Goal: Information Seeking & Learning: Learn about a topic

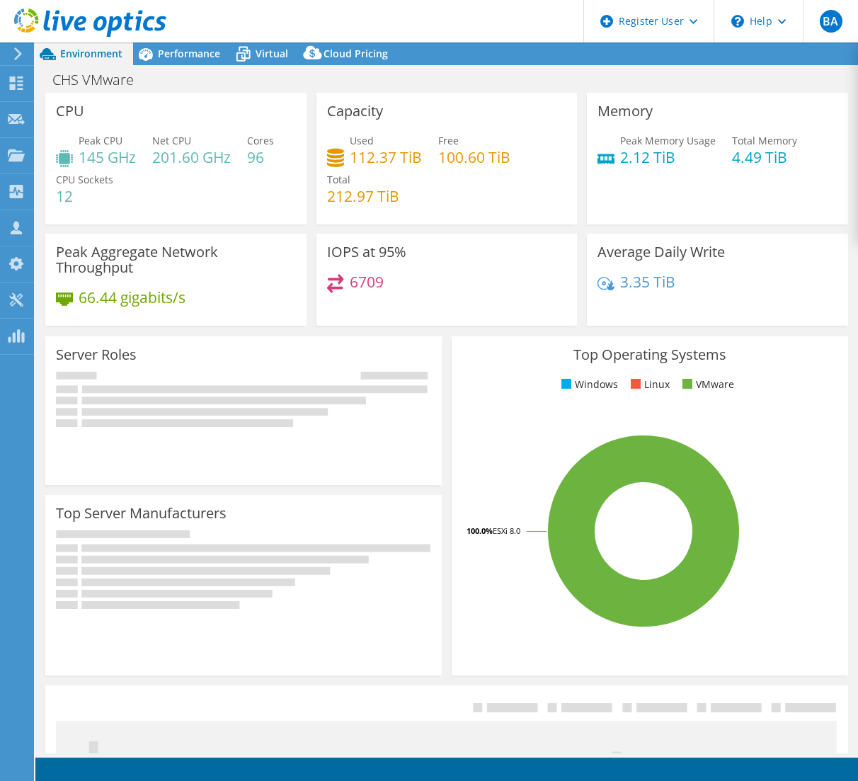
select select "USD"
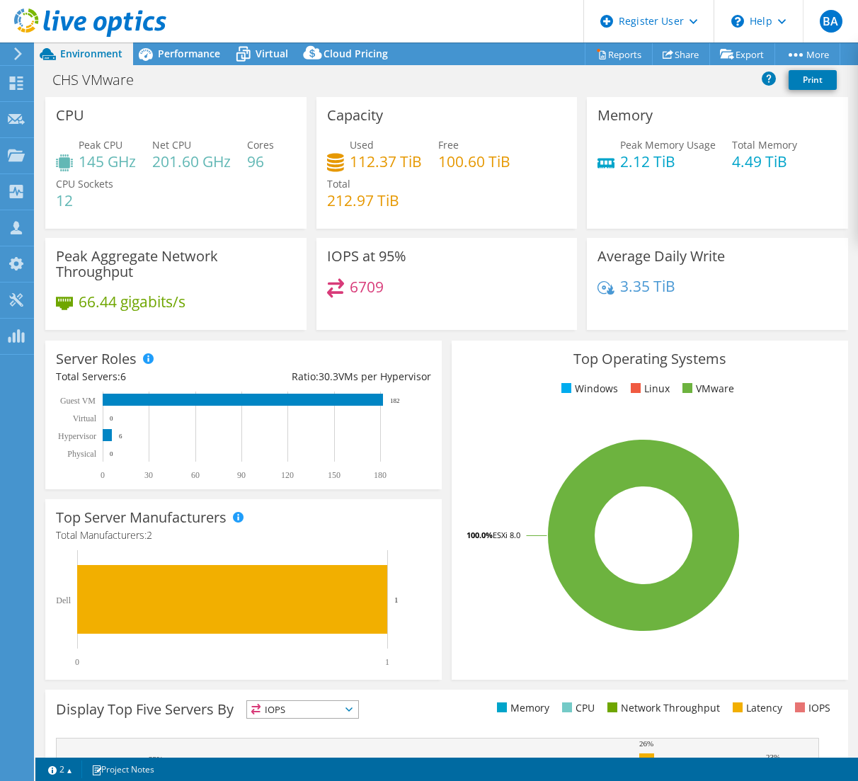
click at [345, 335] on section "CPU Peak CPU 145 GHz Net CPU 201.60 GHz Cores 96 CPU Sockets 12 Capacity Used 1…" at bounding box center [446, 536] width 822 height 878
click at [290, 343] on section "CPU Peak CPU 145 GHz Net CPU 201.60 GHz Cores 96 CPU Sockets 12 Capacity Used 1…" at bounding box center [446, 536] width 822 height 878
drag, startPoint x: 290, startPoint y: 343, endPoint x: 242, endPoint y: 356, distance: 49.8
click at [242, 355] on div "Server Roles Physical Servers represent bare metal servers that were targets of…" at bounding box center [243, 414] width 396 height 149
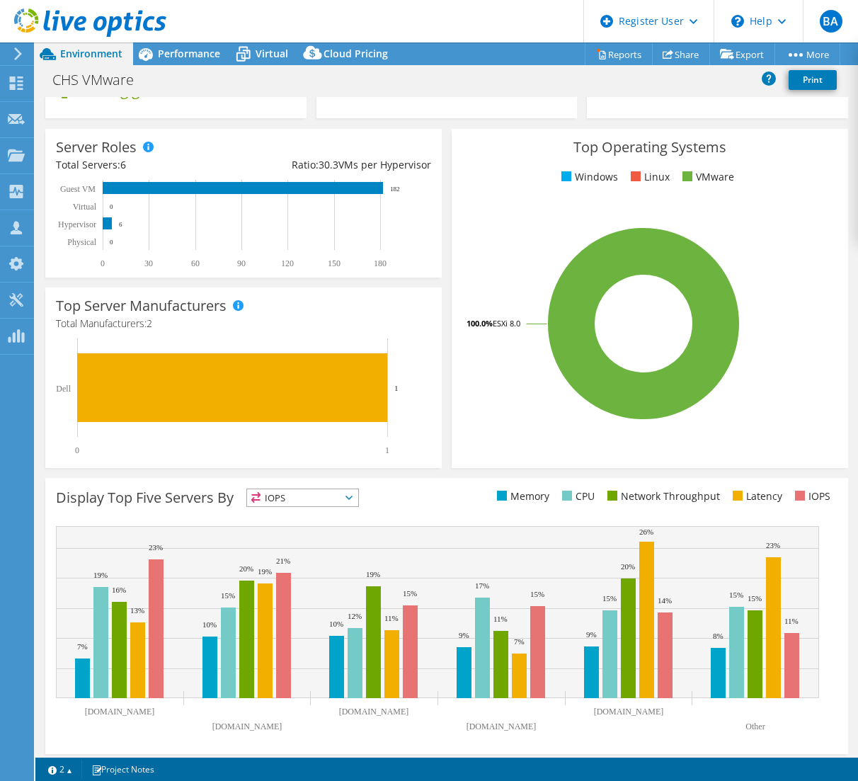
scroll to position [218, 0]
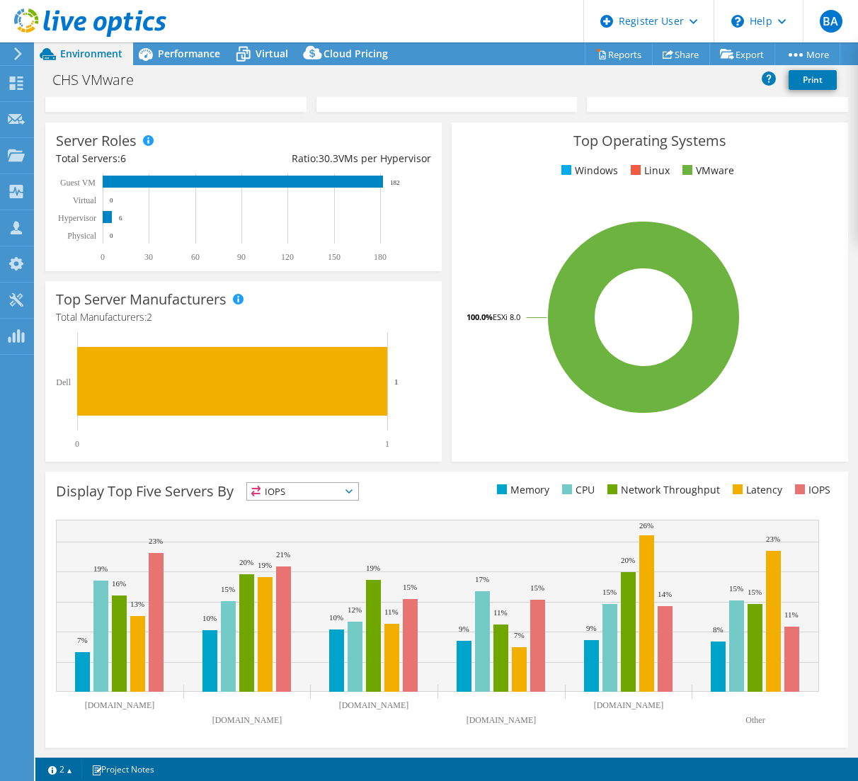
click at [352, 490] on icon at bounding box center [348, 491] width 7 height 4
click at [292, 525] on li "Memory" at bounding box center [302, 530] width 111 height 20
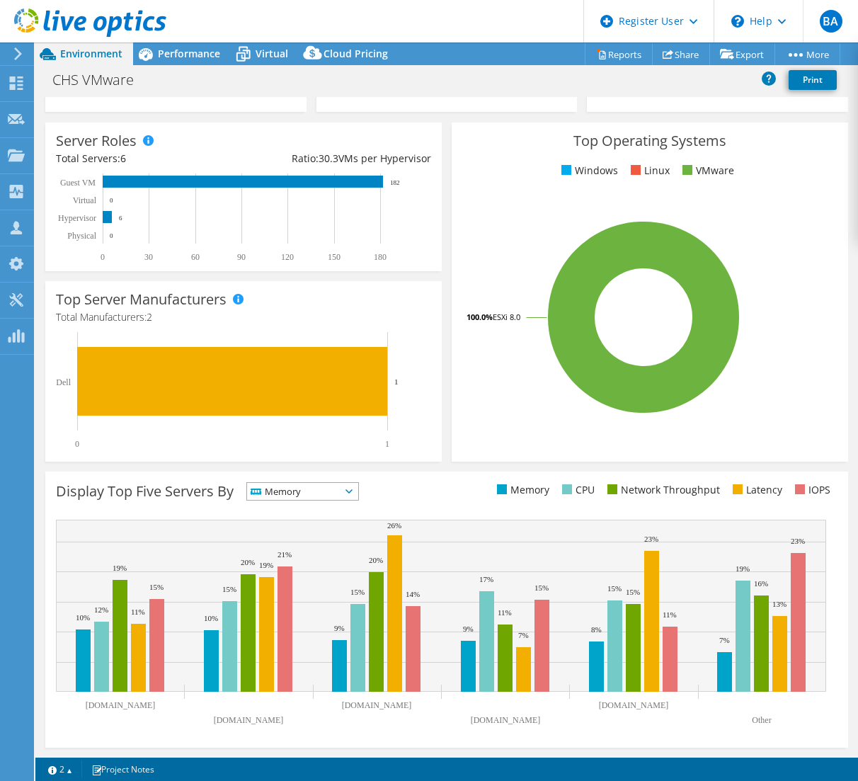
click at [340, 486] on span "Memory" at bounding box center [293, 491] width 93 height 17
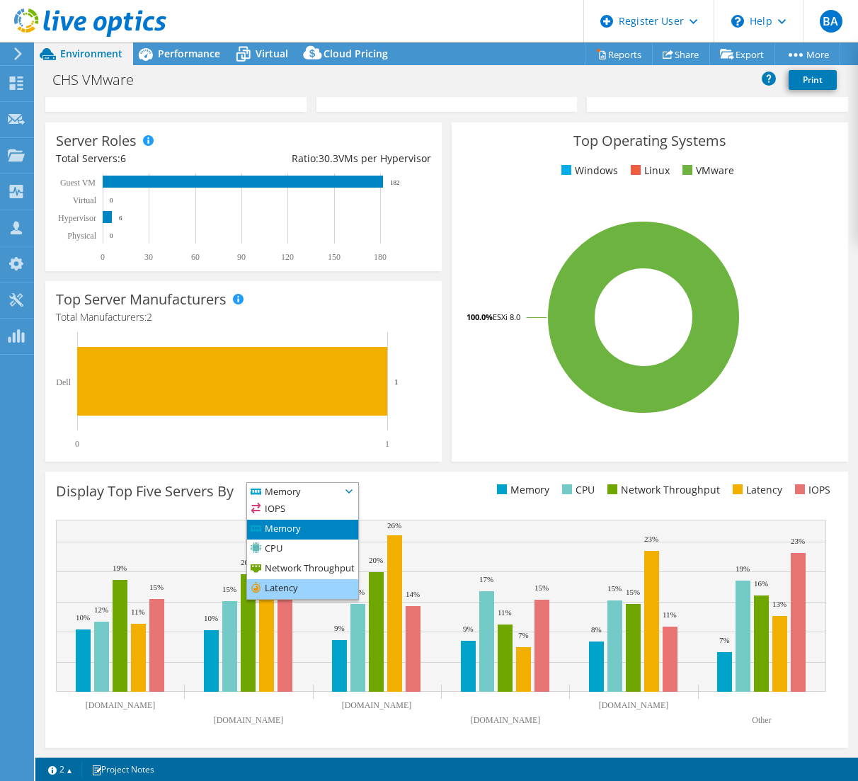
click at [294, 590] on li "Latency" at bounding box center [302, 589] width 111 height 20
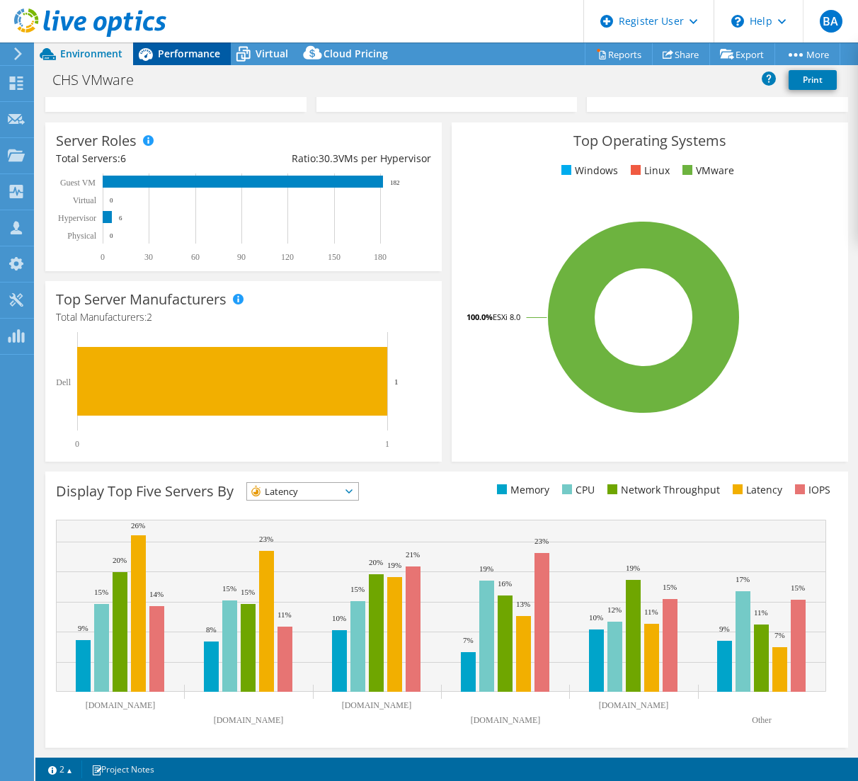
click at [198, 53] on span "Performance" at bounding box center [189, 53] width 62 height 13
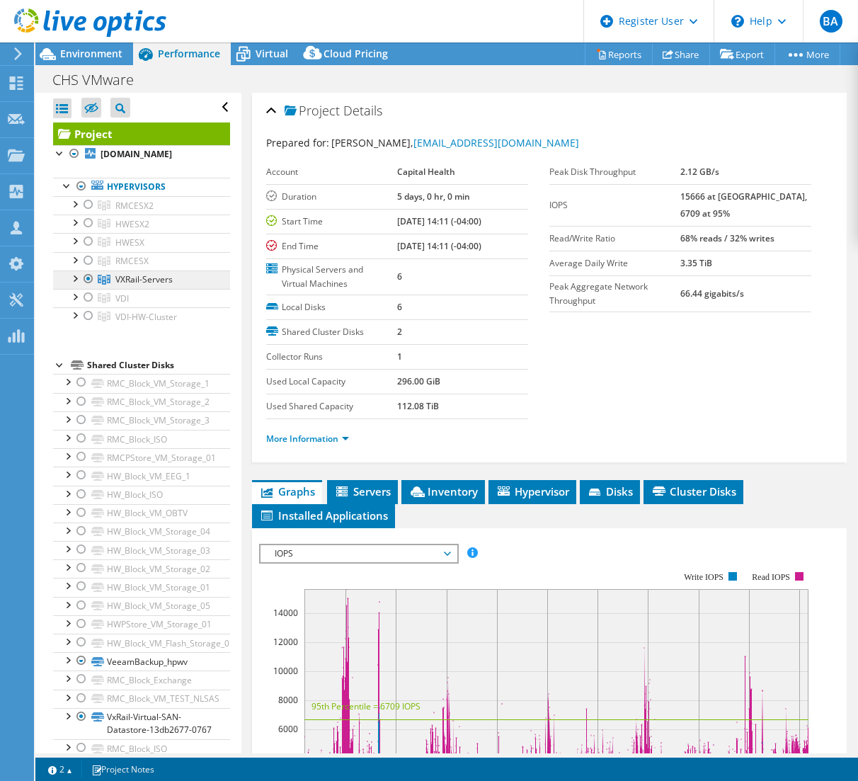
click at [132, 279] on span "VXRail-Servers" at bounding box center [143, 279] width 57 height 12
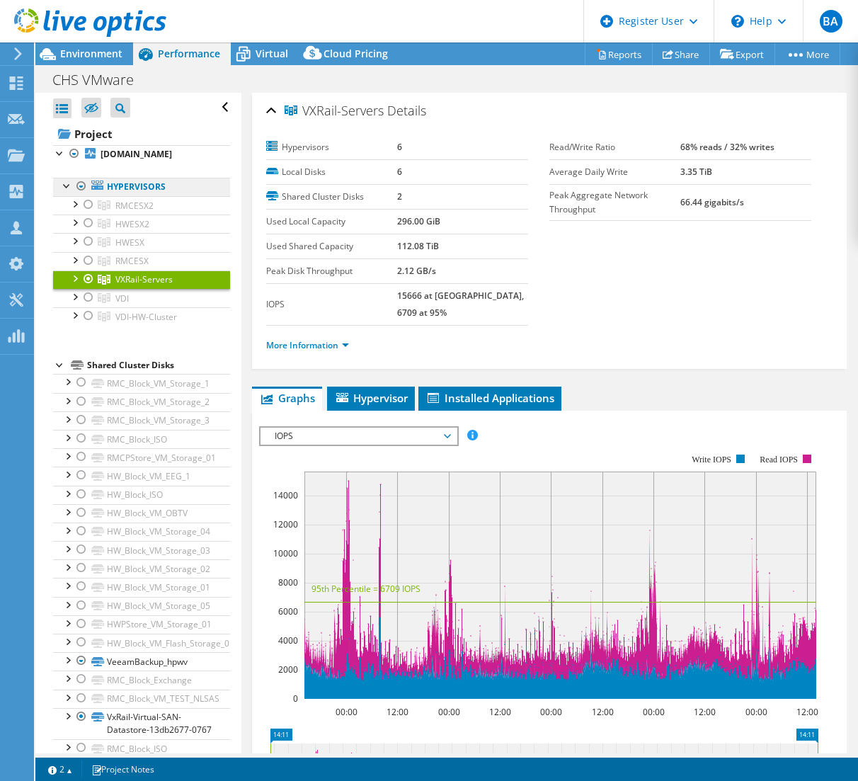
click at [149, 185] on link "Hypervisors" at bounding box center [141, 187] width 177 height 18
click at [144, 200] on span "RMCESX2" at bounding box center [134, 206] width 38 height 12
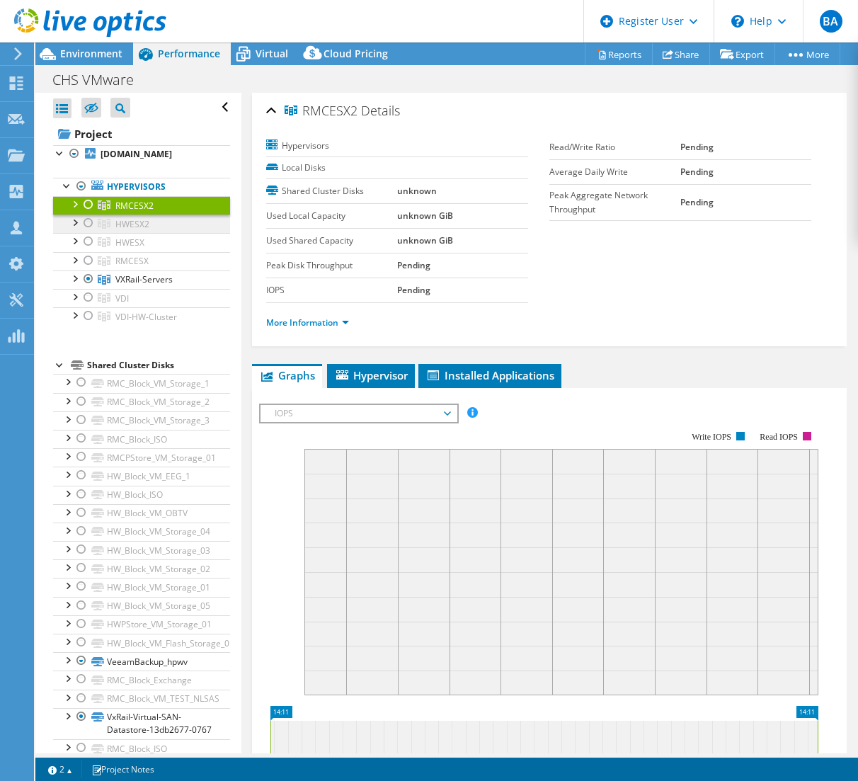
click at [127, 222] on span "HWESX2" at bounding box center [132, 224] width 34 height 12
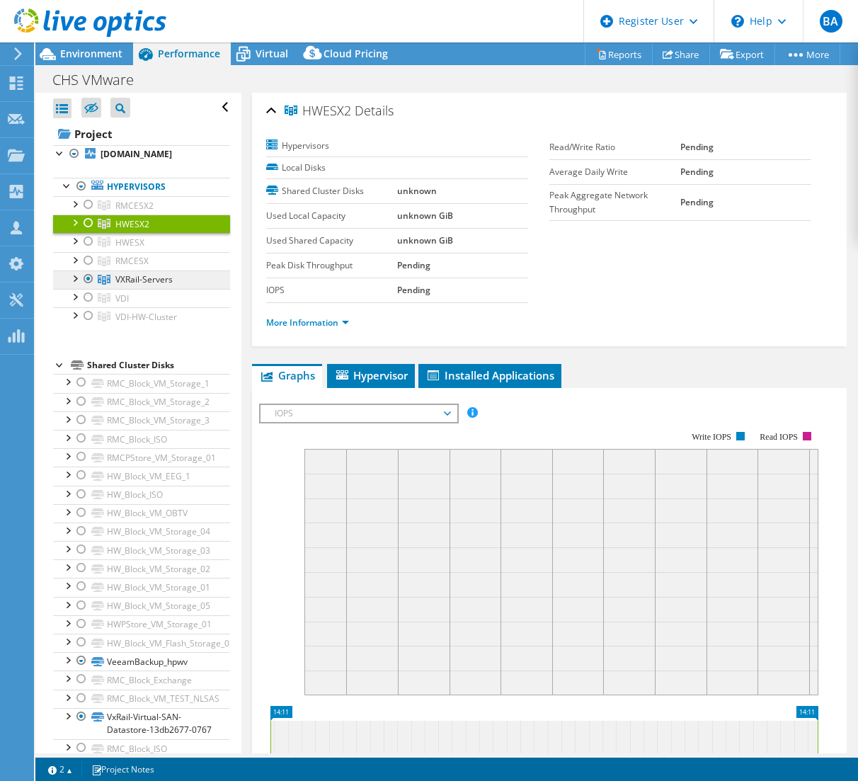
click at [132, 278] on span "VXRail-Servers" at bounding box center [143, 279] width 57 height 12
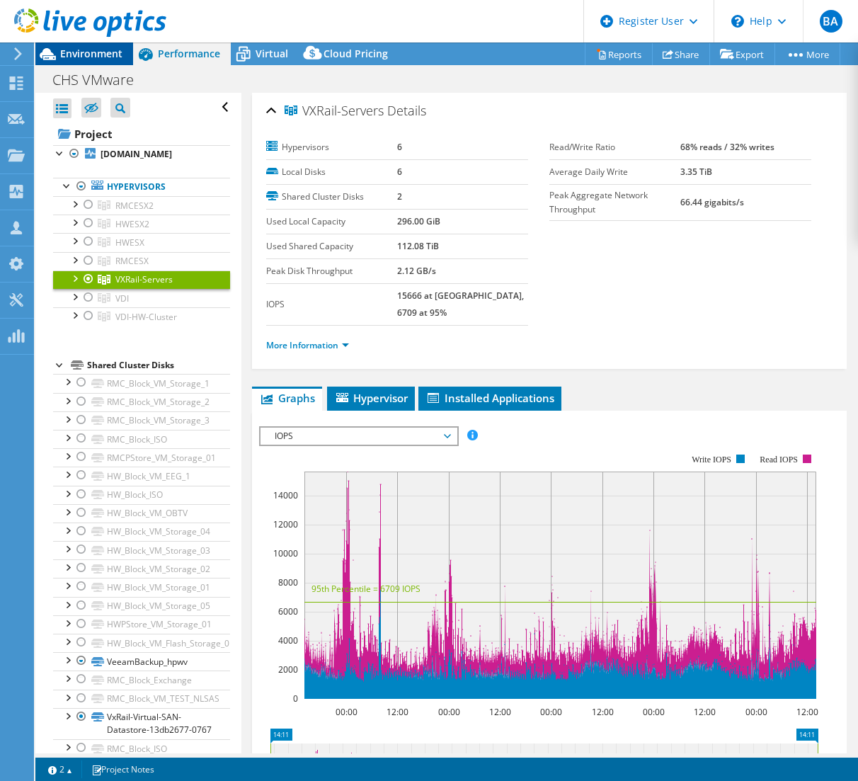
click at [94, 59] on span "Environment" at bounding box center [91, 53] width 62 height 13
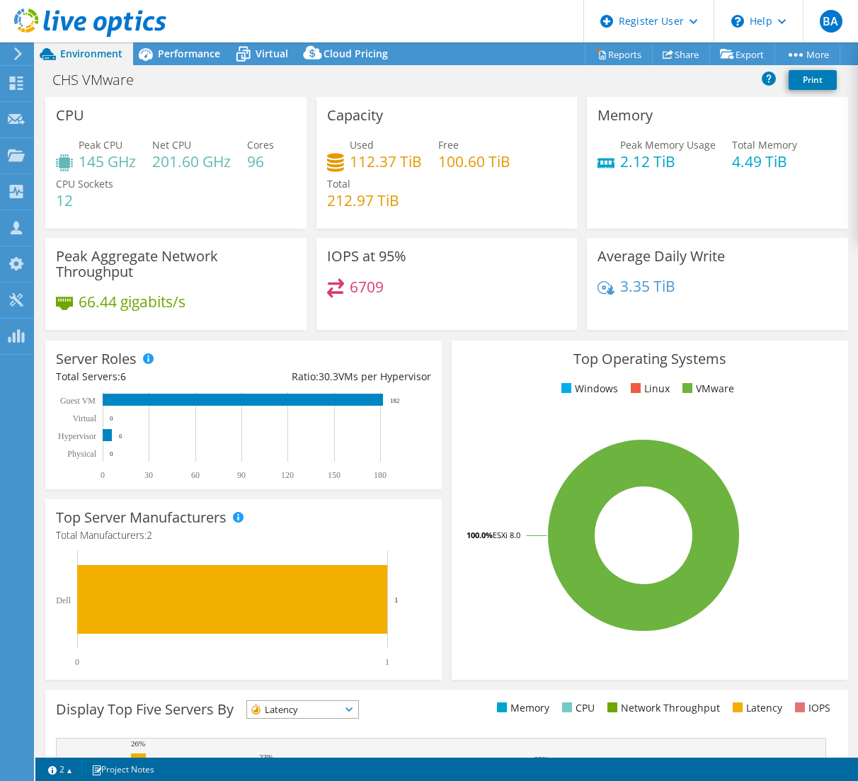
click at [457, 367] on div "Top Operating Systems Windows Linux VMware 100.0% ESXi 8.0" at bounding box center [650, 509] width 396 height 339
click at [190, 54] on span "Performance" at bounding box center [189, 53] width 62 height 13
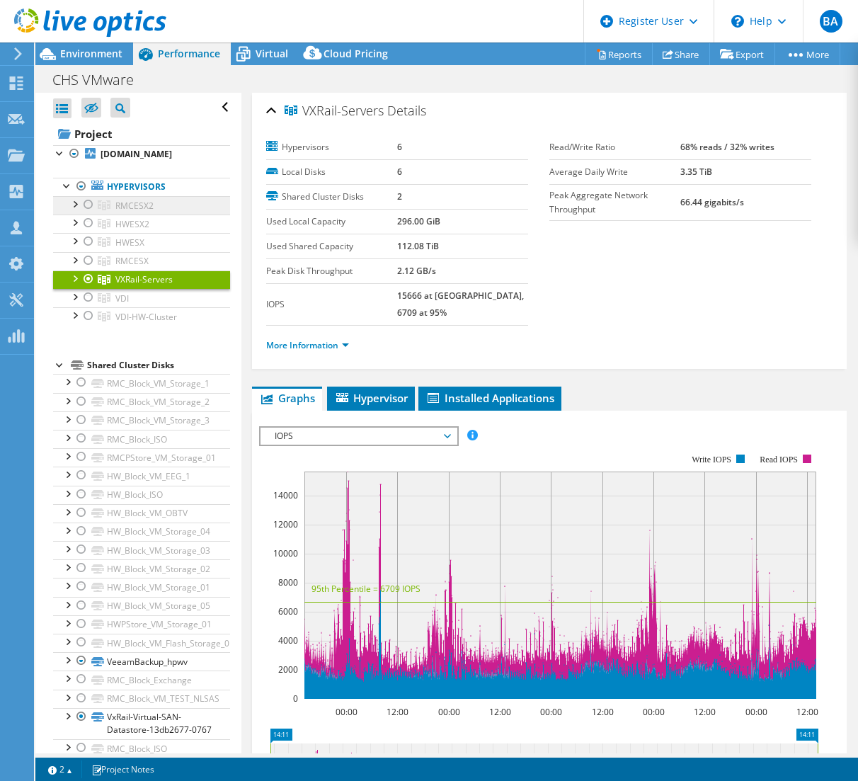
click at [130, 202] on span "RMCESX2" at bounding box center [134, 206] width 38 height 12
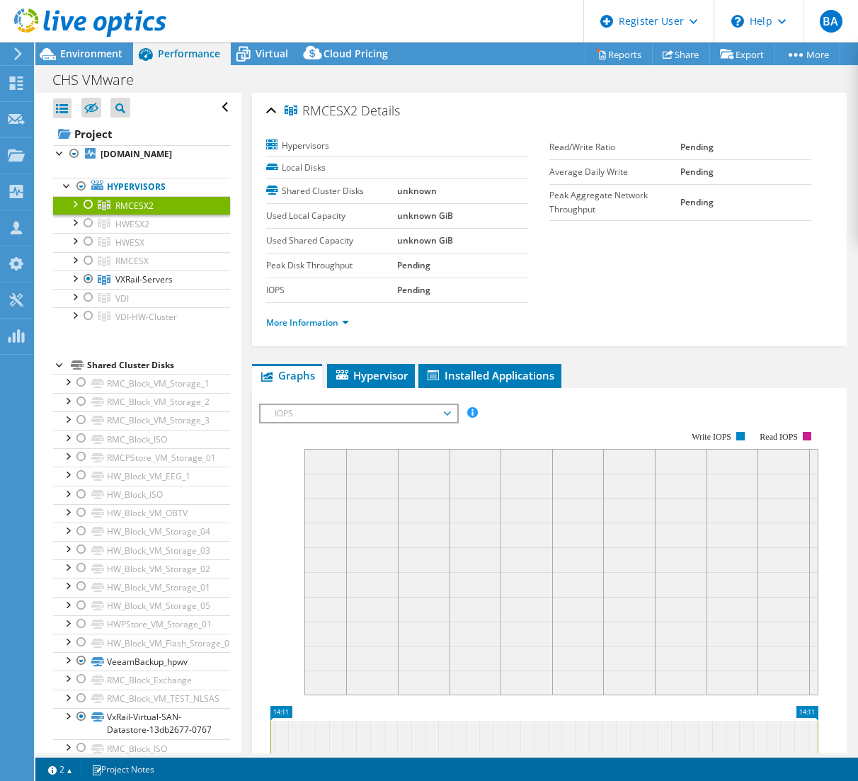
drag, startPoint x: 302, startPoint y: 109, endPoint x: 357, endPoint y: 113, distance: 54.7
click at [357, 113] on h2 "RMCESX2 Details" at bounding box center [333, 110] width 134 height 28
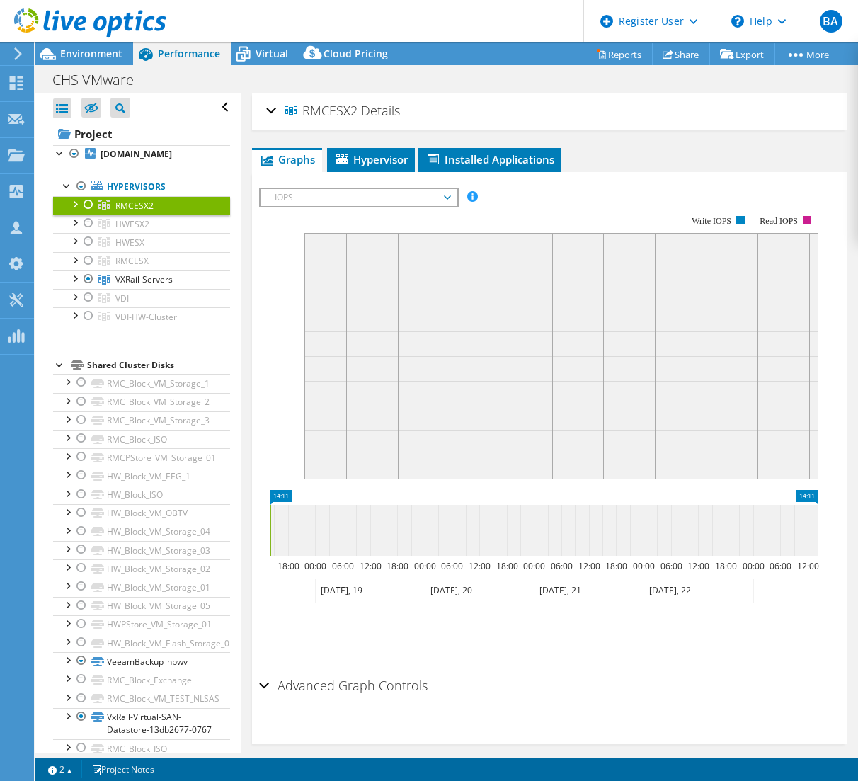
drag, startPoint x: 357, startPoint y: 114, endPoint x: 345, endPoint y: 111, distance: 12.4
copy span "RMCESX2"
click at [316, 108] on span "RMCESX2" at bounding box center [321, 111] width 73 height 14
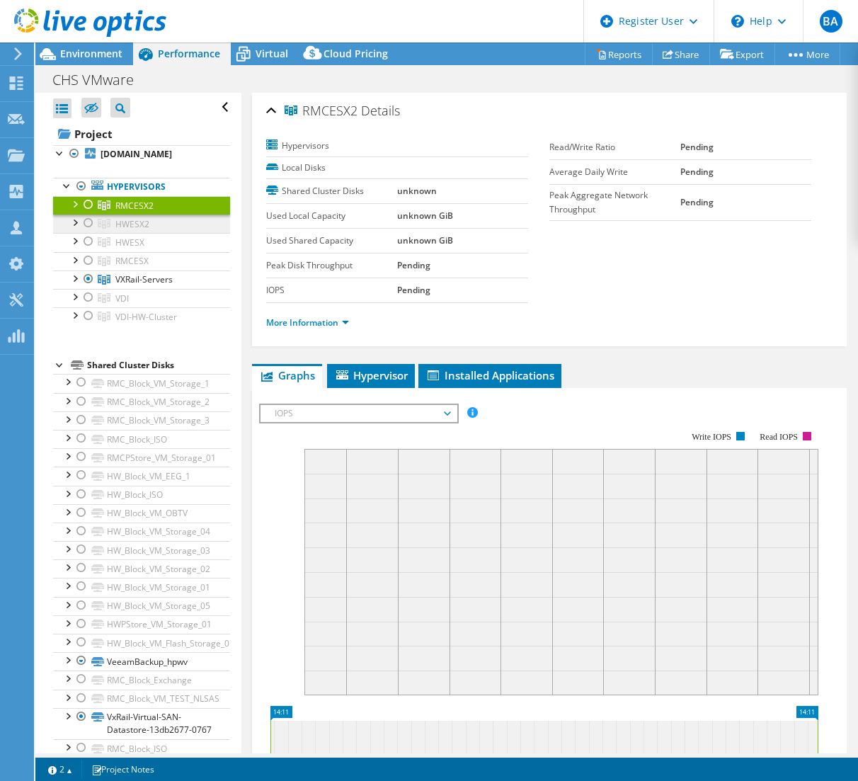
click at [135, 224] on span "HWESX2" at bounding box center [132, 224] width 34 height 12
drag, startPoint x: 300, startPoint y: 110, endPoint x: 350, endPoint y: 117, distance: 50.0
click at [350, 117] on span "HWESX2" at bounding box center [318, 111] width 67 height 14
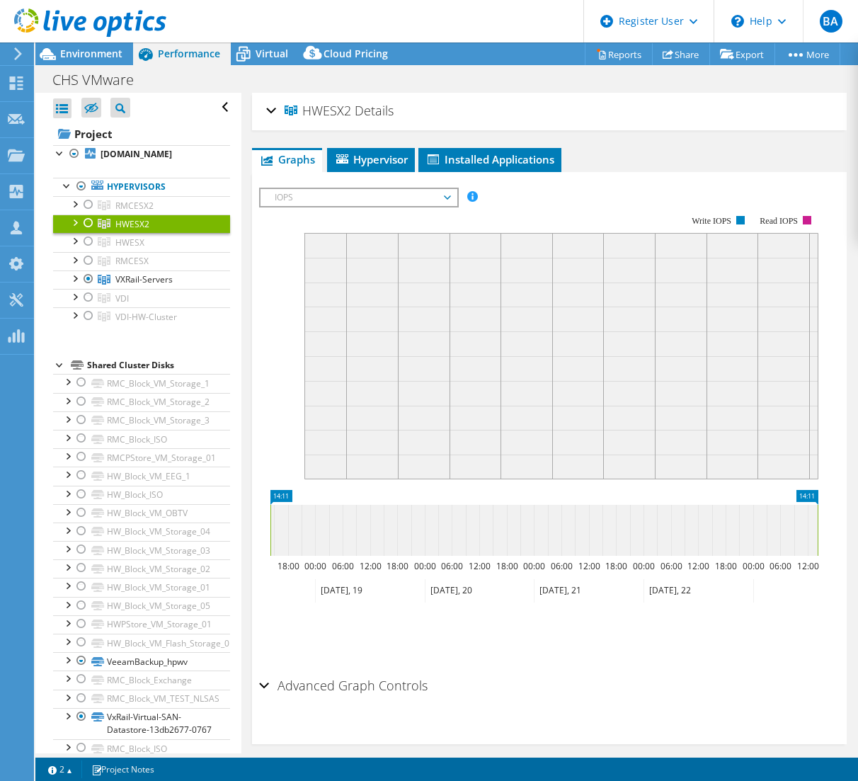
drag, startPoint x: 350, startPoint y: 117, endPoint x: 339, endPoint y: 110, distance: 12.8
copy span "HWESX2"
click at [154, 283] on span "VXRail-Servers" at bounding box center [143, 279] width 57 height 12
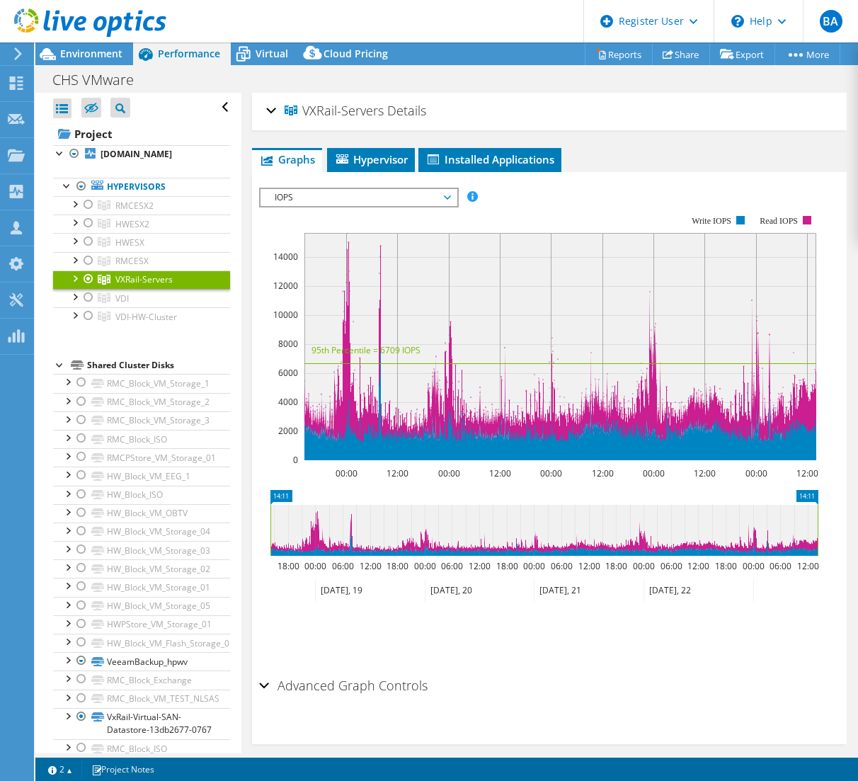
click at [76, 277] on div at bounding box center [74, 277] width 14 height 14
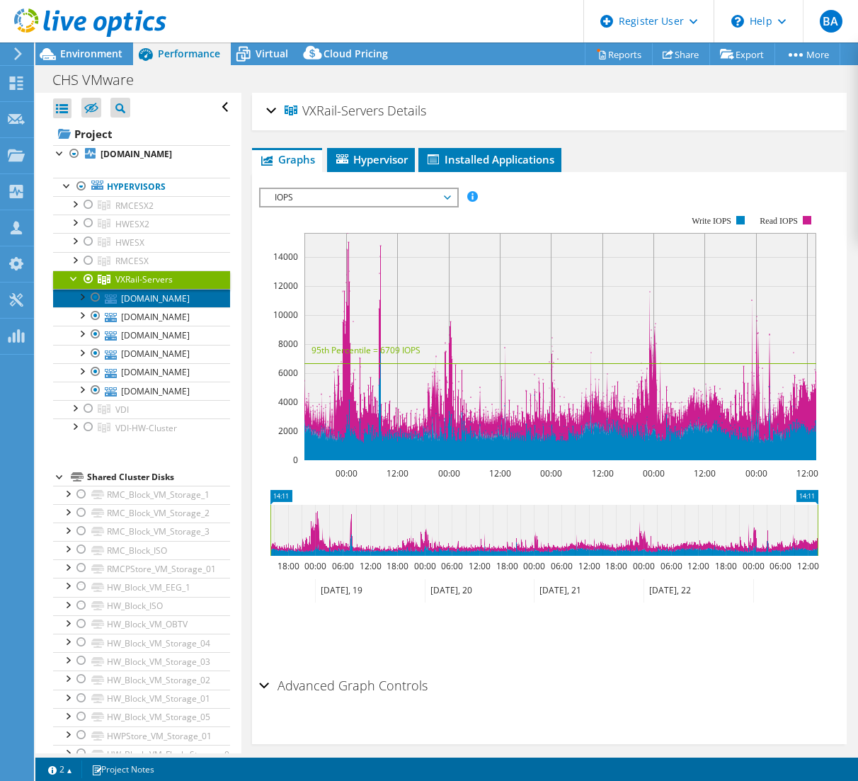
click at [130, 296] on link "[DOMAIN_NAME]" at bounding box center [141, 298] width 177 height 18
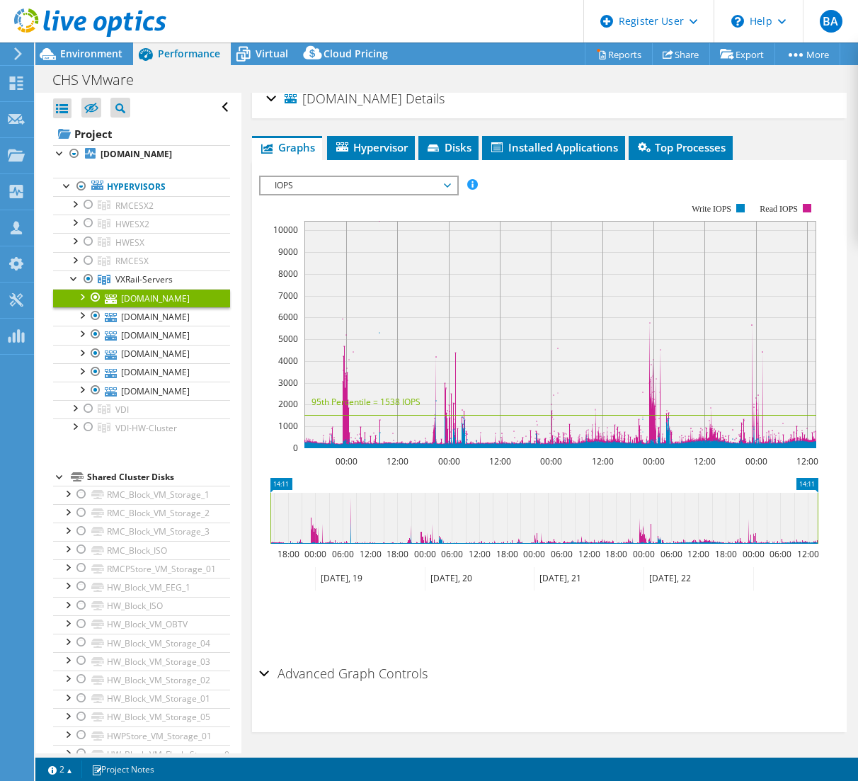
scroll to position [16, 0]
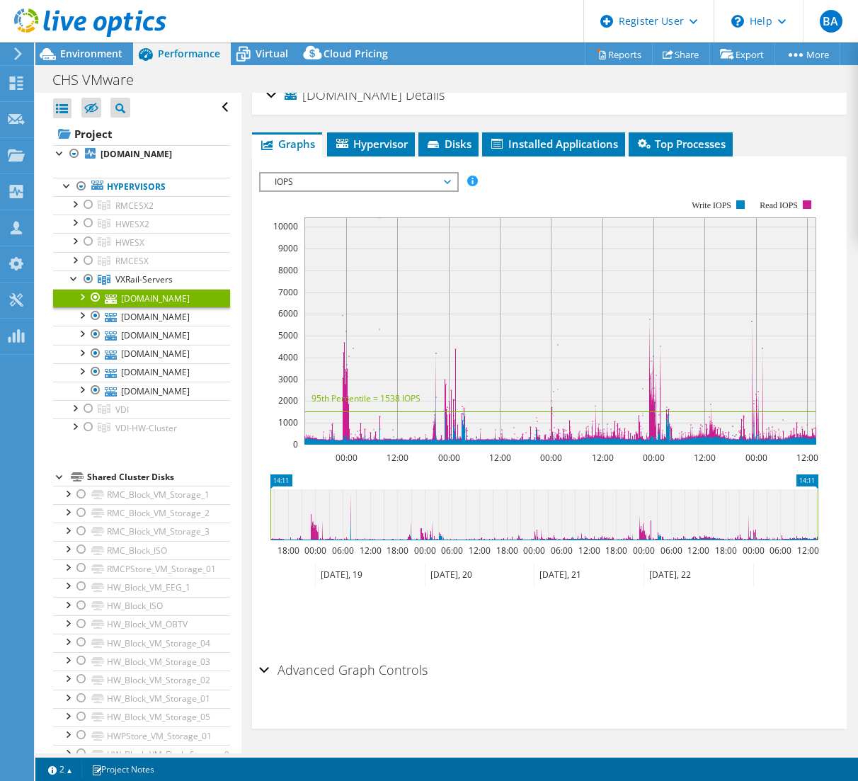
click at [268, 669] on div "Advanced Graph Controls" at bounding box center [549, 670] width 581 height 30
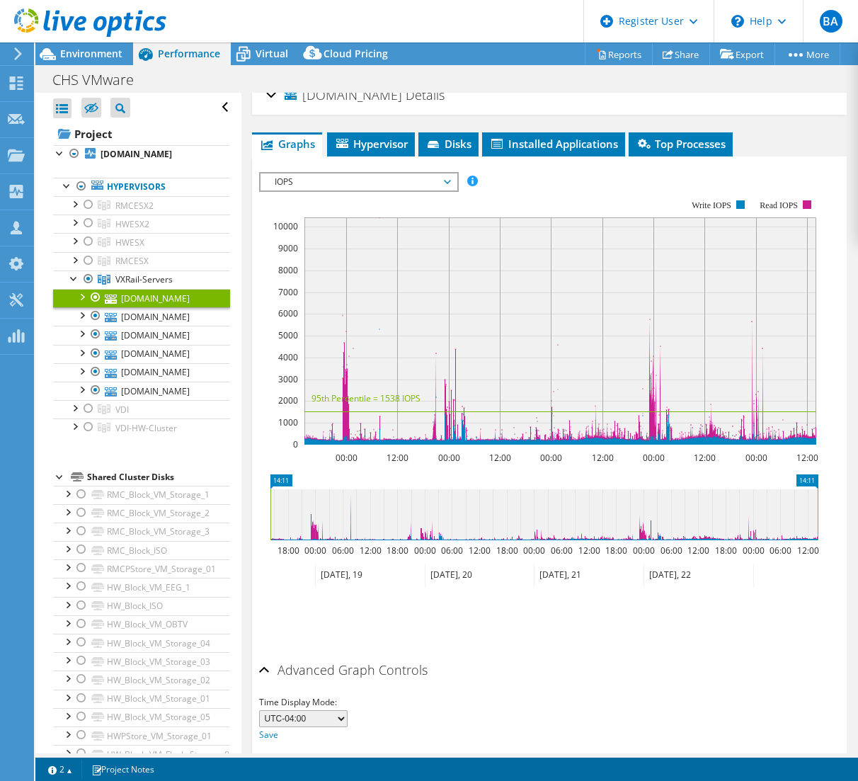
scroll to position [72, 0]
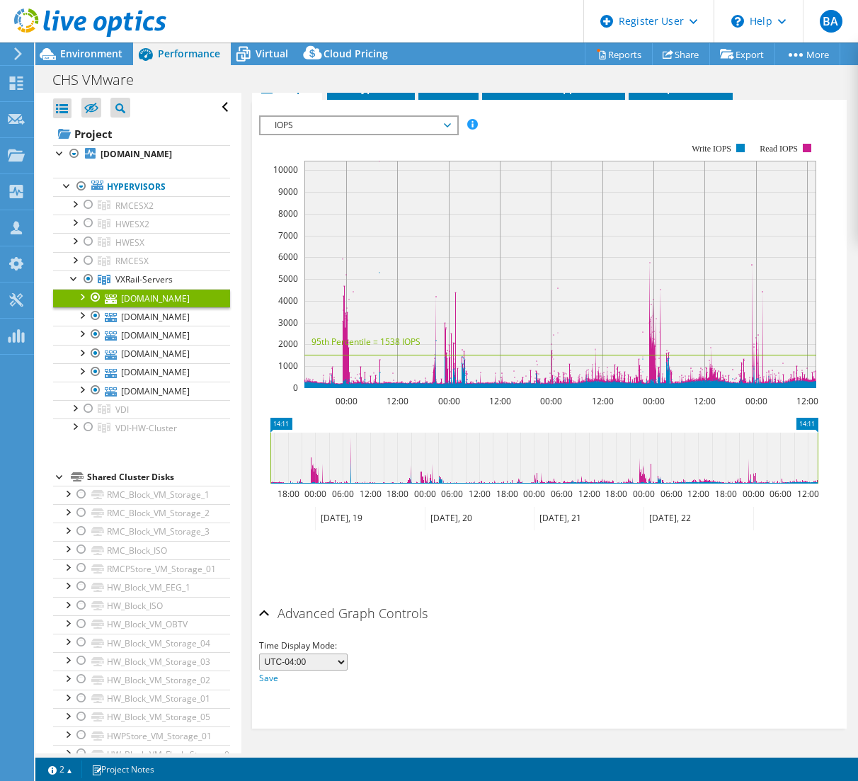
click at [260, 613] on div "Advanced Graph Controls" at bounding box center [549, 614] width 581 height 30
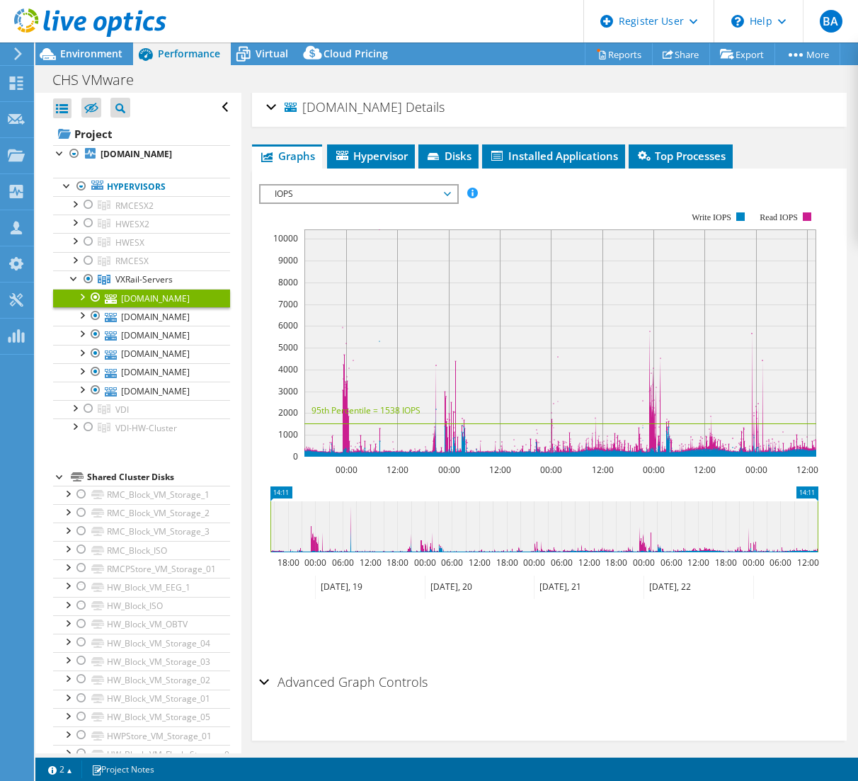
scroll to position [0, 0]
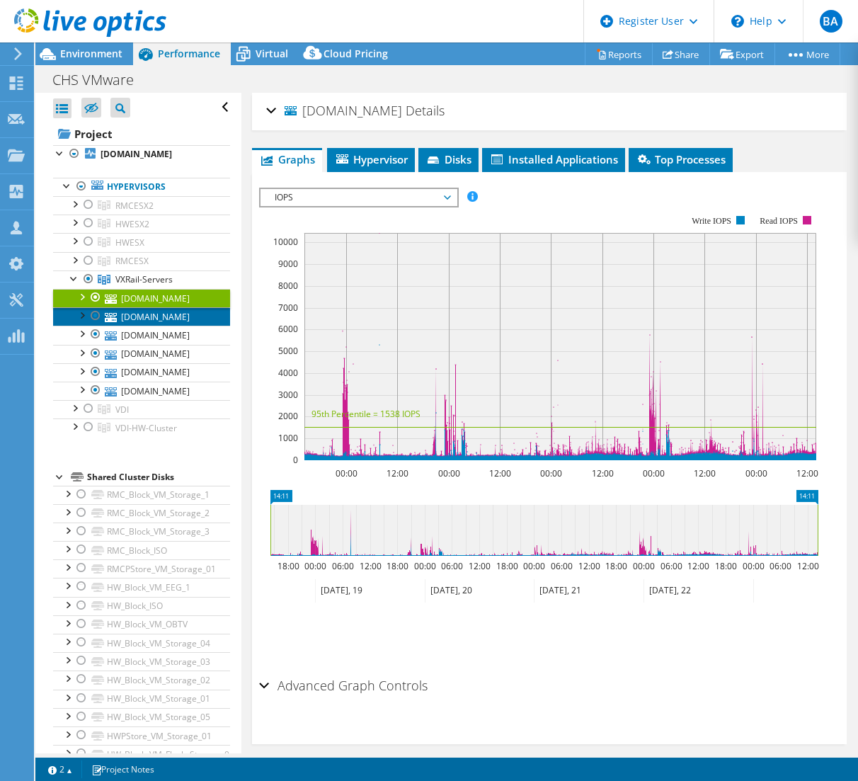
click at [173, 320] on link "[DOMAIN_NAME]" at bounding box center [141, 316] width 177 height 18
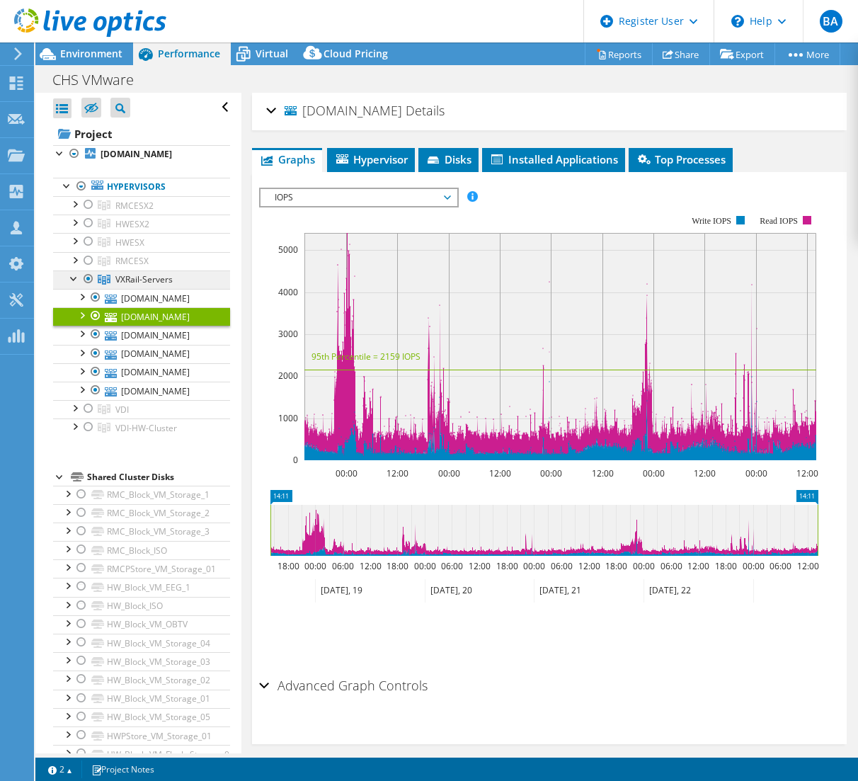
click at [147, 282] on span "VXRail-Servers" at bounding box center [143, 279] width 57 height 12
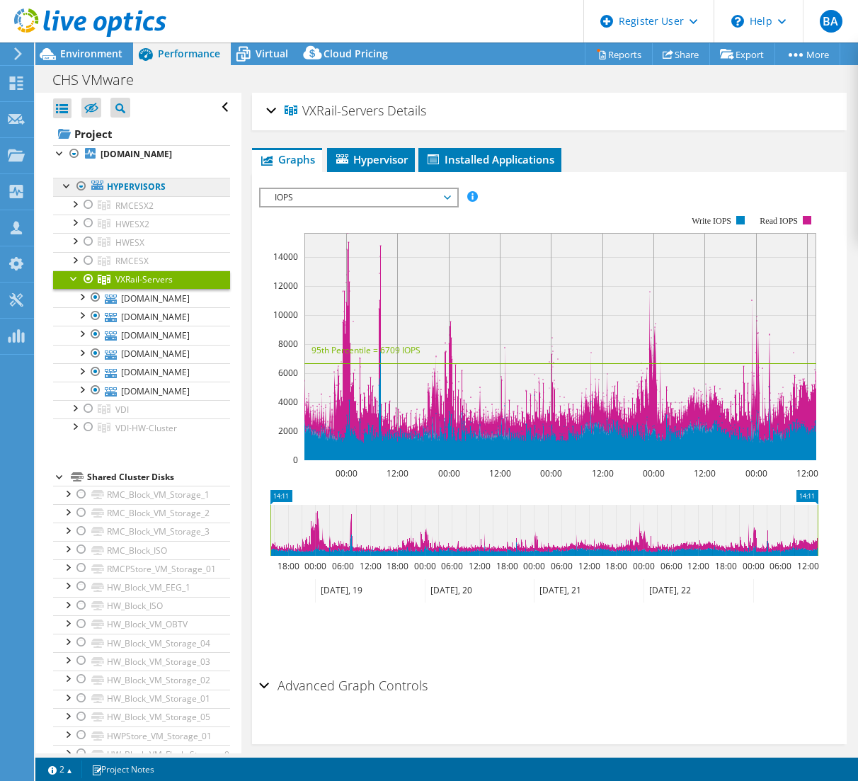
click at [117, 190] on link "Hypervisors" at bounding box center [141, 187] width 177 height 18
click at [142, 153] on b "[DOMAIN_NAME]" at bounding box center [136, 154] width 71 height 12
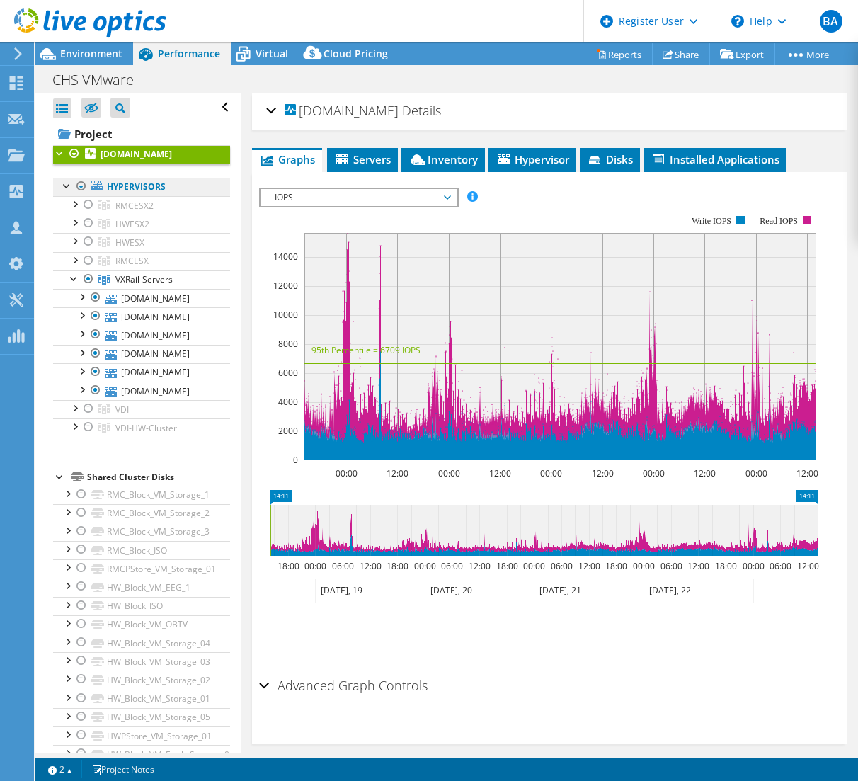
click at [129, 184] on link "Hypervisors" at bounding box center [141, 187] width 177 height 18
click at [137, 275] on span "VXRail-Servers" at bounding box center [143, 279] width 57 height 12
